Goal: Use online tool/utility: Utilize a website feature to perform a specific function

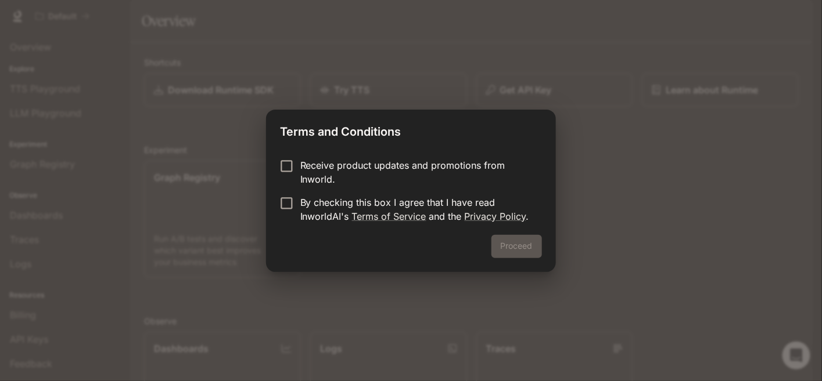
click at [369, 165] on p "Receive product updates and promotions from Inworld." at bounding box center [416, 173] width 232 height 28
click at [336, 201] on p "By checking this box I agree that I have read InworldAI's Terms of Service and …" at bounding box center [416, 210] width 232 height 28
click at [334, 170] on p "Receive product updates and promotions from Inworld." at bounding box center [416, 173] width 232 height 28
click at [507, 247] on button "Proceed" at bounding box center [516, 246] width 51 height 23
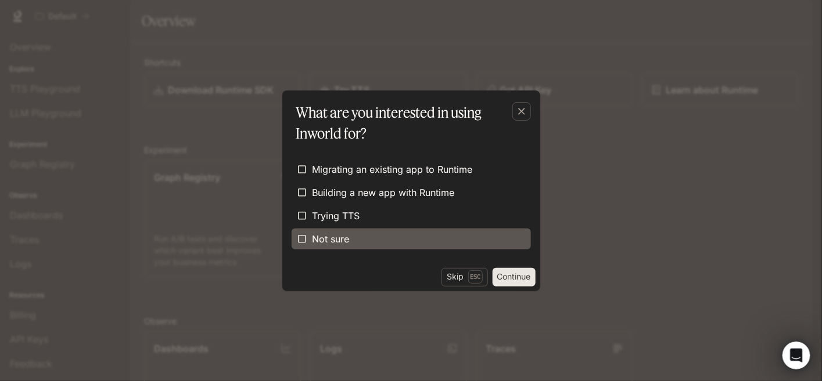
click at [468, 229] on label "Not sure" at bounding box center [410, 239] width 239 height 21
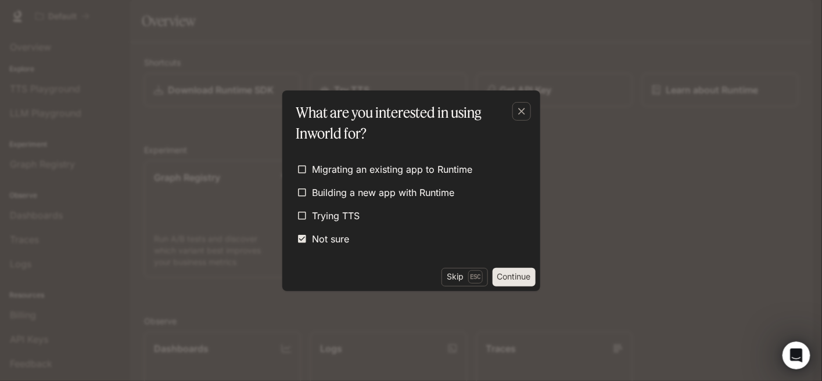
click at [508, 275] on button "Continue" at bounding box center [513, 277] width 43 height 19
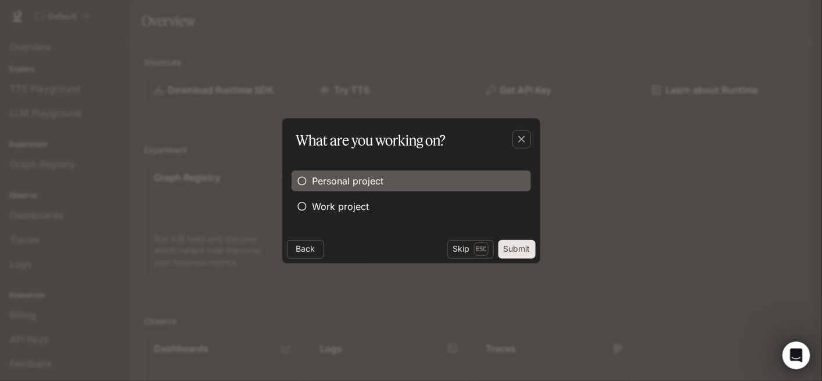
click at [377, 181] on span "Personal project" at bounding box center [347, 181] width 71 height 14
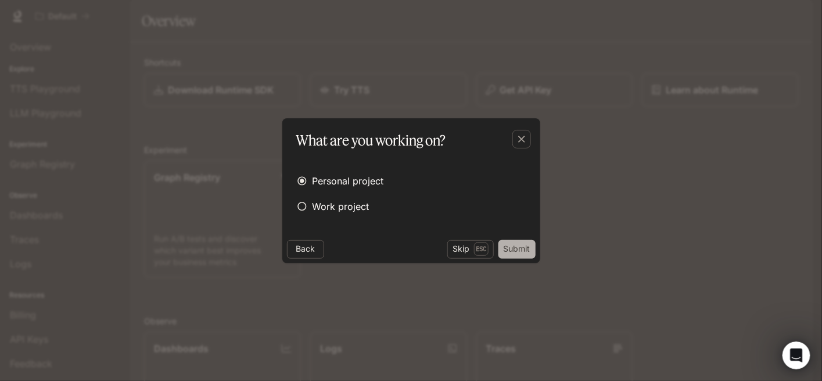
click at [520, 246] on button "Submit" at bounding box center [516, 249] width 37 height 19
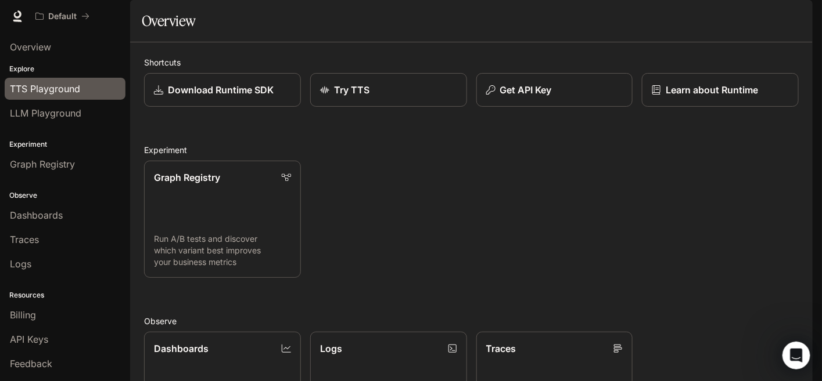
click at [82, 85] on div "TTS Playground" at bounding box center [65, 89] width 110 height 14
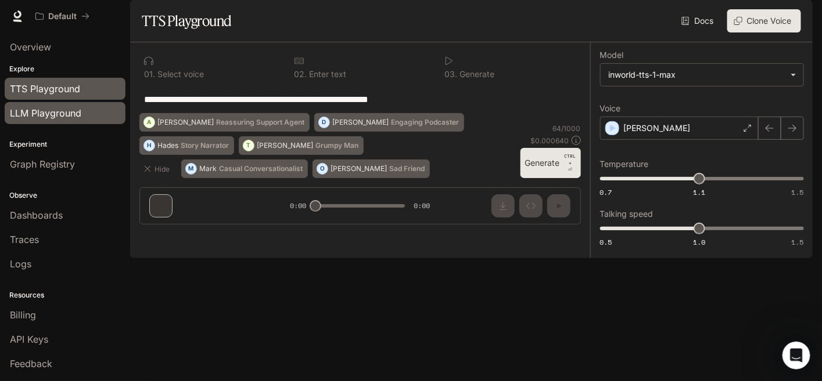
click at [69, 113] on span "LLM Playground" at bounding box center [45, 113] width 71 height 14
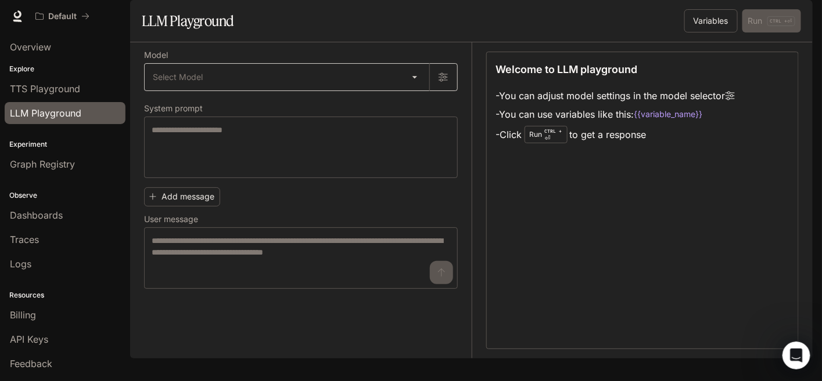
click at [417, 108] on body "Skip to main content Default Runtime Runtime Documentation Documentation Portal…" at bounding box center [411, 190] width 822 height 381
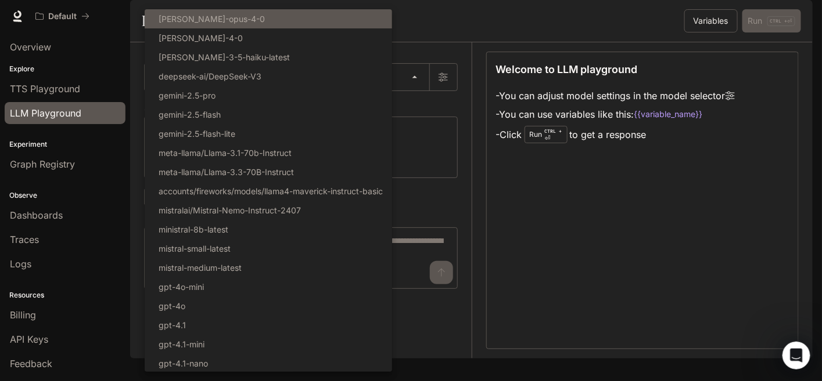
click at [270, 27] on li "[PERSON_NAME]-opus-4-0" at bounding box center [268, 18] width 247 height 19
type input "**********"
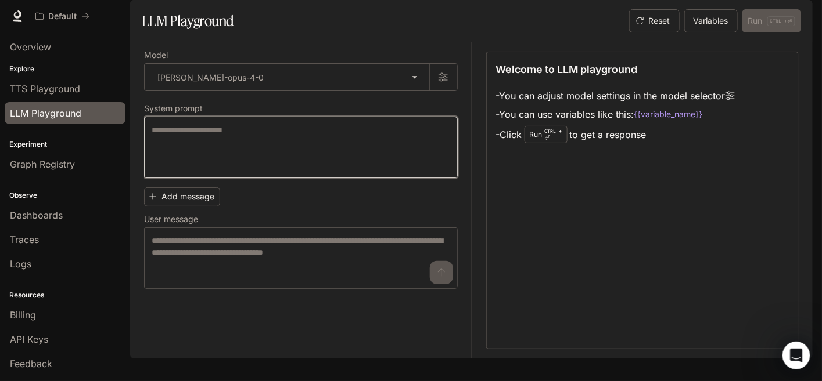
click at [257, 163] on textarea at bounding box center [301, 147] width 298 height 46
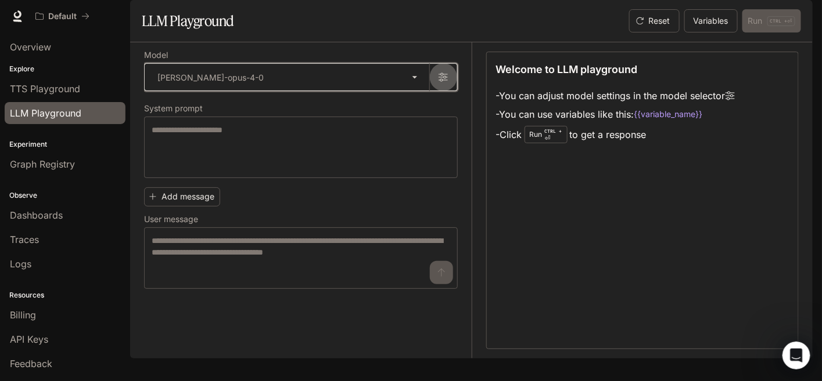
click at [448, 91] on button "button" at bounding box center [443, 77] width 28 height 28
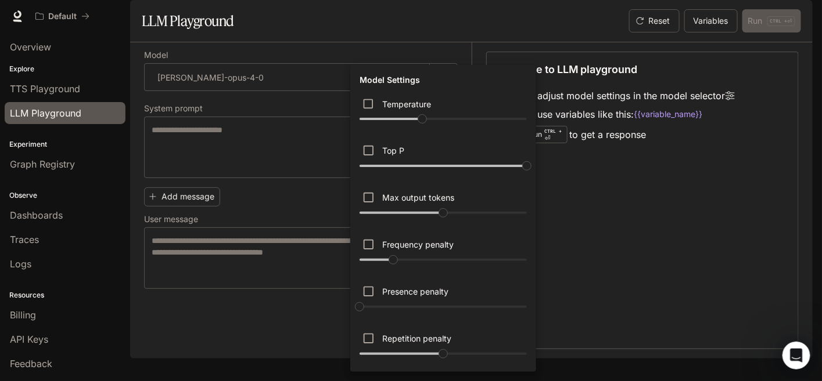
click at [591, 214] on div at bounding box center [411, 190] width 822 height 381
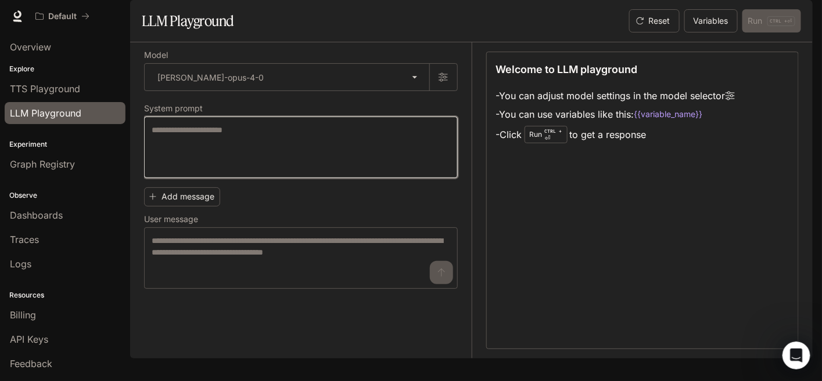
click at [282, 171] on textarea at bounding box center [301, 147] width 298 height 46
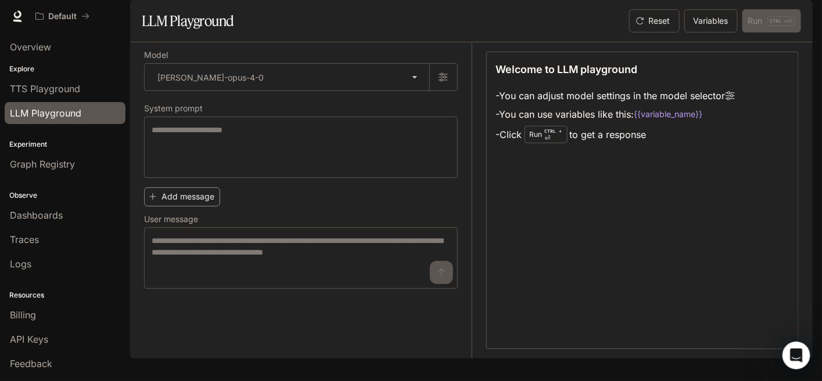
click at [209, 207] on button "Add message" at bounding box center [182, 197] width 76 height 19
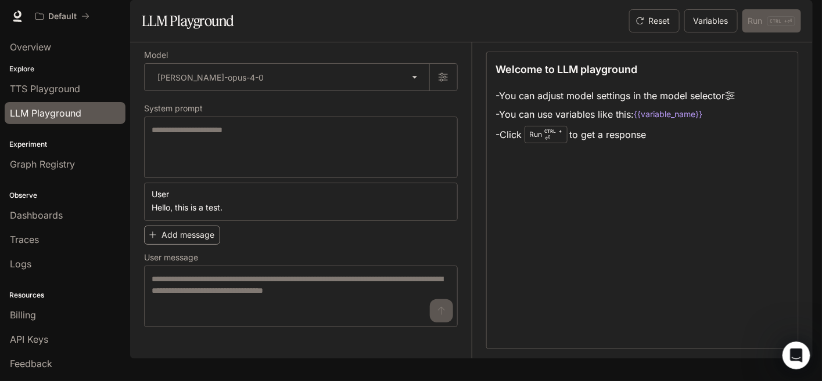
type textarea "**********"
click at [201, 245] on button "Add message" at bounding box center [182, 235] width 76 height 19
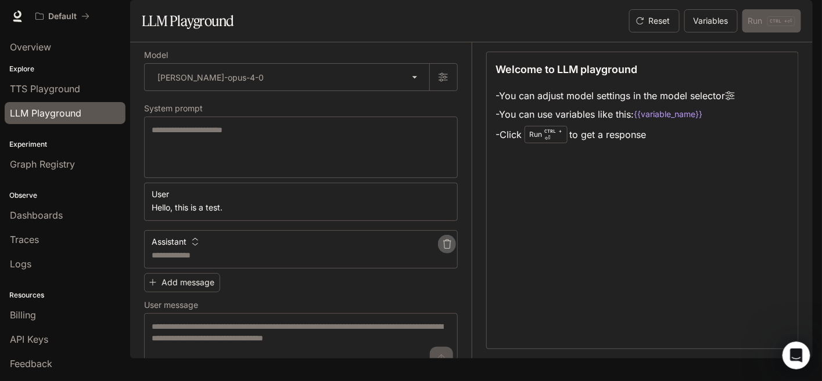
click at [442, 249] on icon "button" at bounding box center [446, 244] width 9 height 9
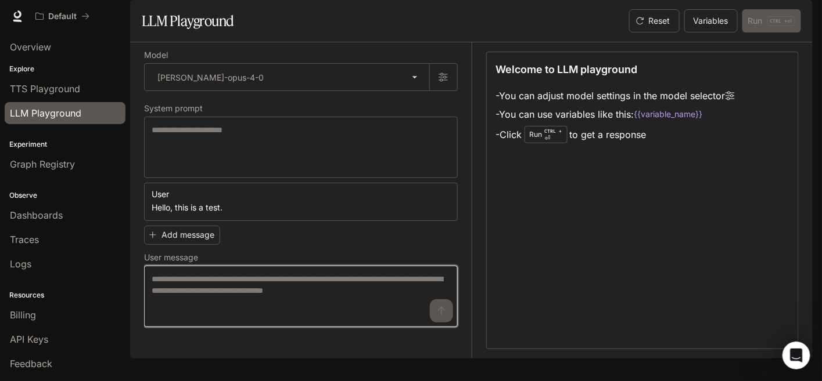
click at [228, 316] on textarea at bounding box center [301, 296] width 298 height 46
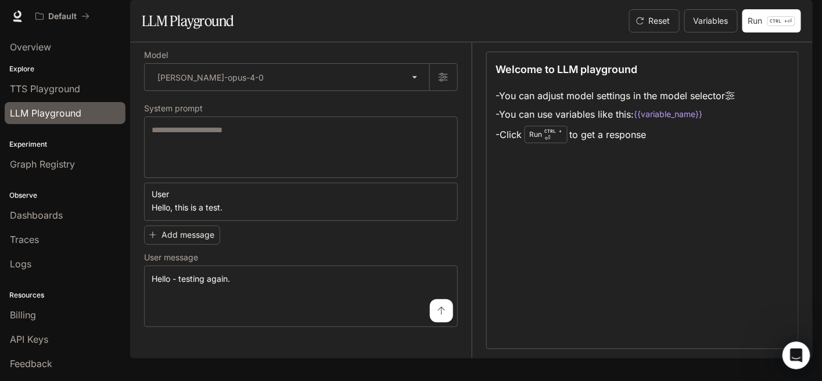
click at [439, 316] on icon "submit" at bounding box center [441, 311] width 9 height 9
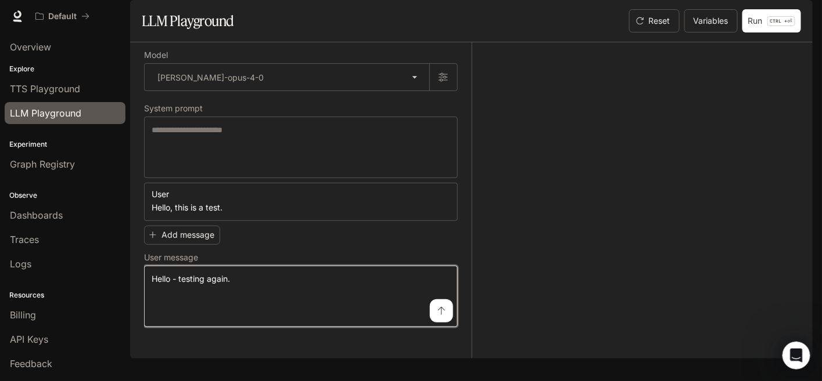
click at [183, 308] on textarea "**********" at bounding box center [301, 296] width 298 height 46
click at [181, 307] on textarea "**********" at bounding box center [301, 296] width 298 height 46
drag, startPoint x: 177, startPoint y: 308, endPoint x: 140, endPoint y: 302, distance: 37.0
click at [140, 302] on div "**********" at bounding box center [471, 200] width 682 height 316
type textarea "**********"
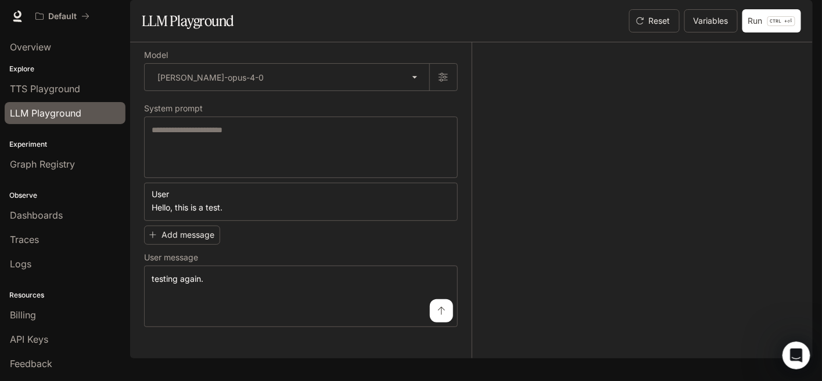
click at [444, 316] on icon "submit" at bounding box center [441, 311] width 9 height 9
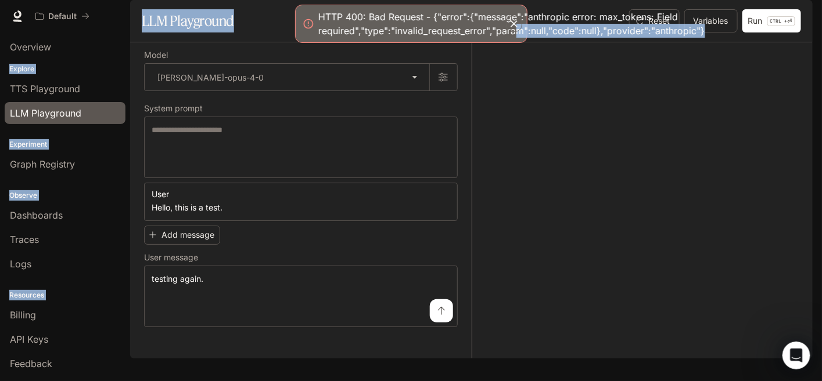
drag, startPoint x: 514, startPoint y: 34, endPoint x: 509, endPoint y: 71, distance: 37.5
click at [509, 71] on div "**********" at bounding box center [411, 190] width 822 height 381
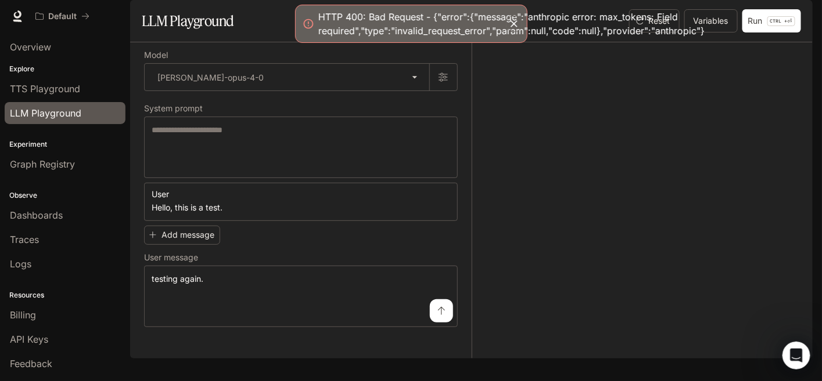
drag, startPoint x: 509, startPoint y: 71, endPoint x: 532, endPoint y: 117, distance: 51.2
click at [532, 117] on div at bounding box center [634, 200] width 327 height 316
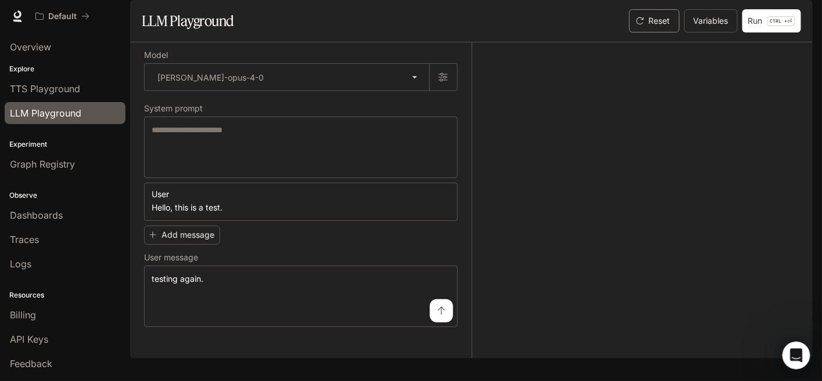
click at [658, 33] on button "Reset" at bounding box center [654, 20] width 51 height 23
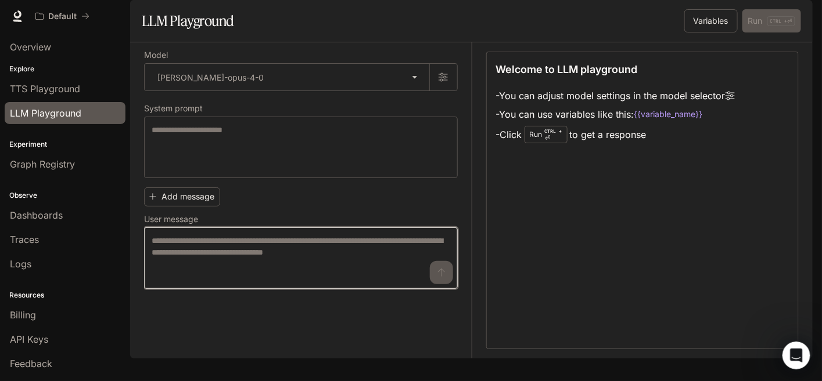
click at [395, 282] on textarea at bounding box center [301, 258] width 298 height 46
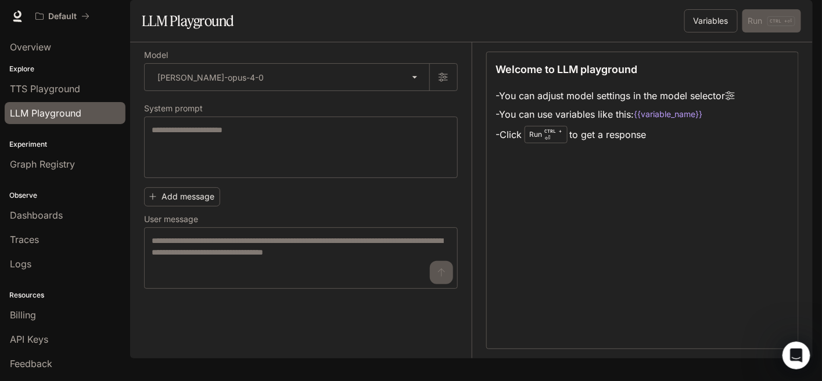
click at [602, 238] on div "Welcome to LLM playground - You can adjust model settings in the model selector…" at bounding box center [642, 201] width 313 height 298
click at [28, 92] on span "TTS Playground" at bounding box center [45, 89] width 70 height 14
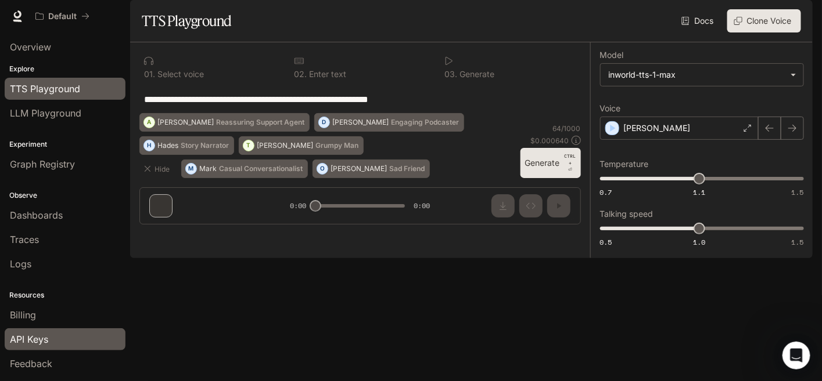
click at [51, 333] on div "API Keys" at bounding box center [65, 340] width 110 height 14
